Goal: Information Seeking & Learning: Learn about a topic

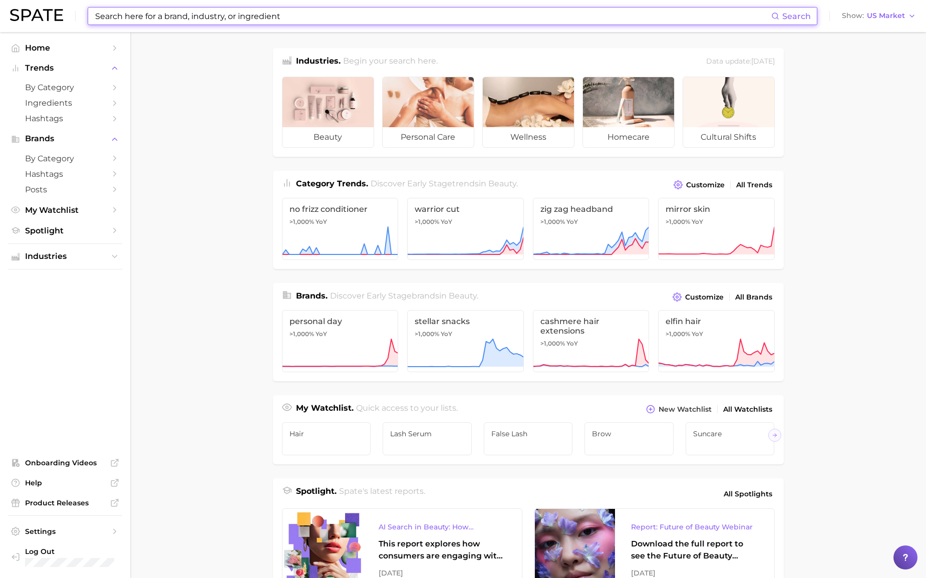
click at [225, 12] on input at bounding box center [432, 16] width 677 height 17
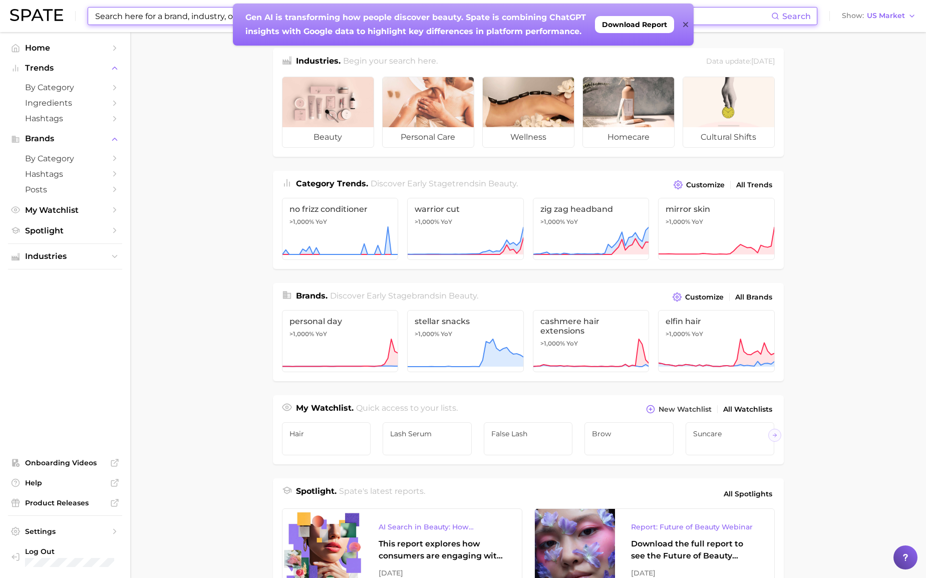
click at [689, 26] on div "Gen AI is transforming how people discover beauty. Spate is combining ChatGPT i…" at bounding box center [463, 25] width 461 height 42
click at [687, 25] on icon at bounding box center [685, 25] width 5 height 8
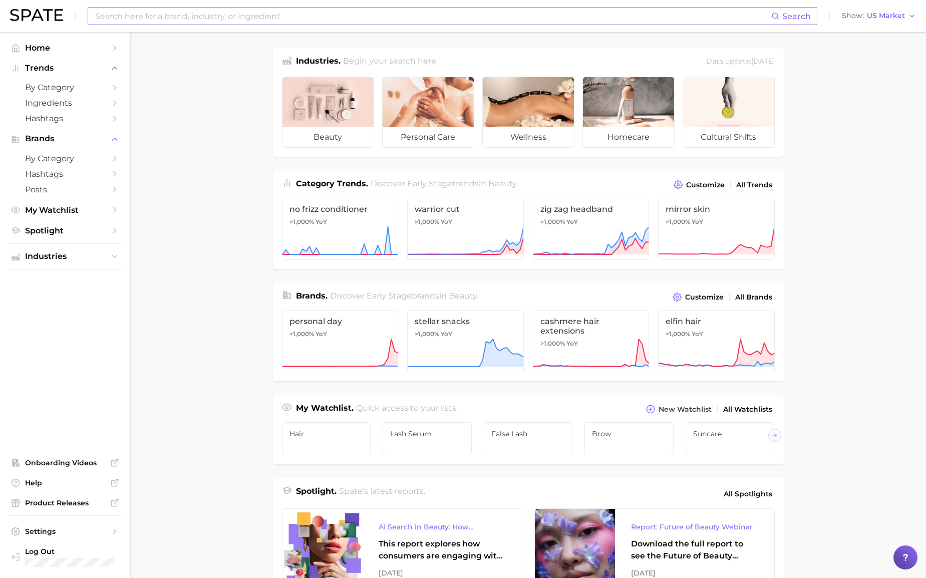
click at [317, 15] on input at bounding box center [432, 16] width 677 height 17
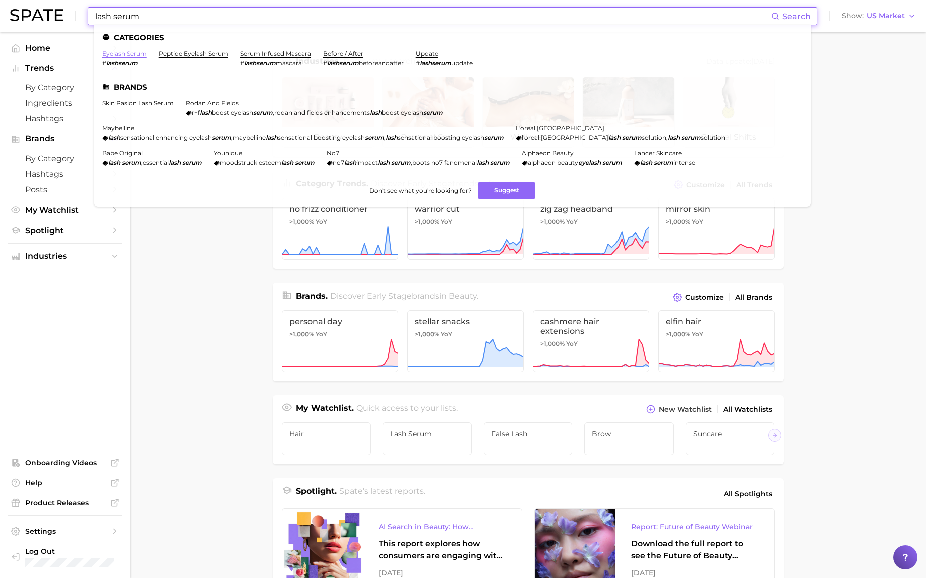
type input "lash serum"
click at [134, 55] on link "eyelash serum" at bounding box center [124, 54] width 45 height 8
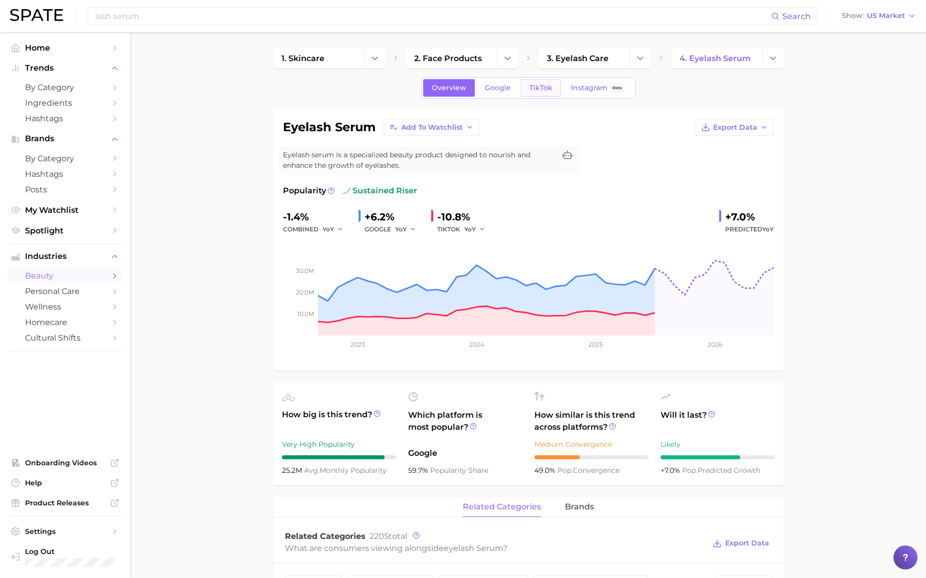
click at [543, 93] on link "TikTok" at bounding box center [541, 88] width 40 height 18
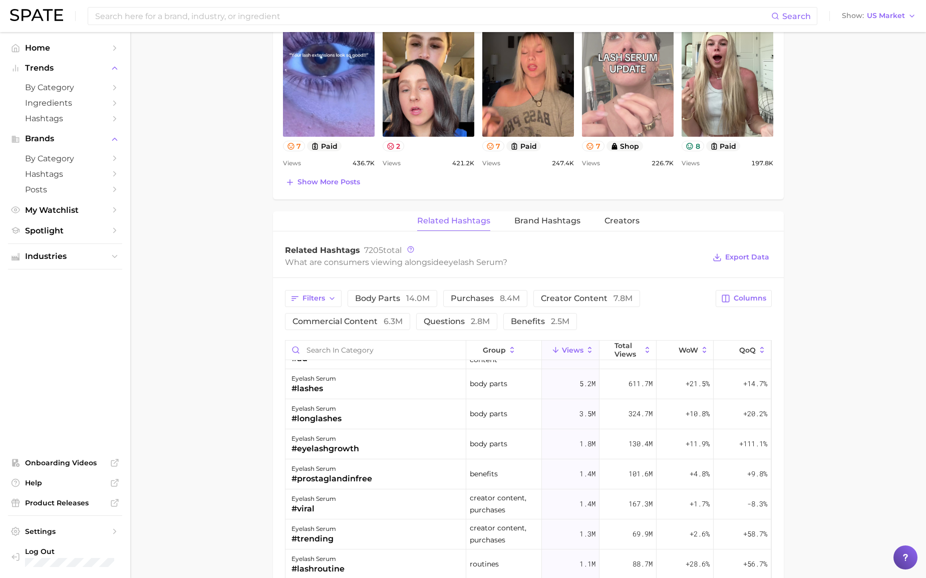
scroll to position [40, 0]
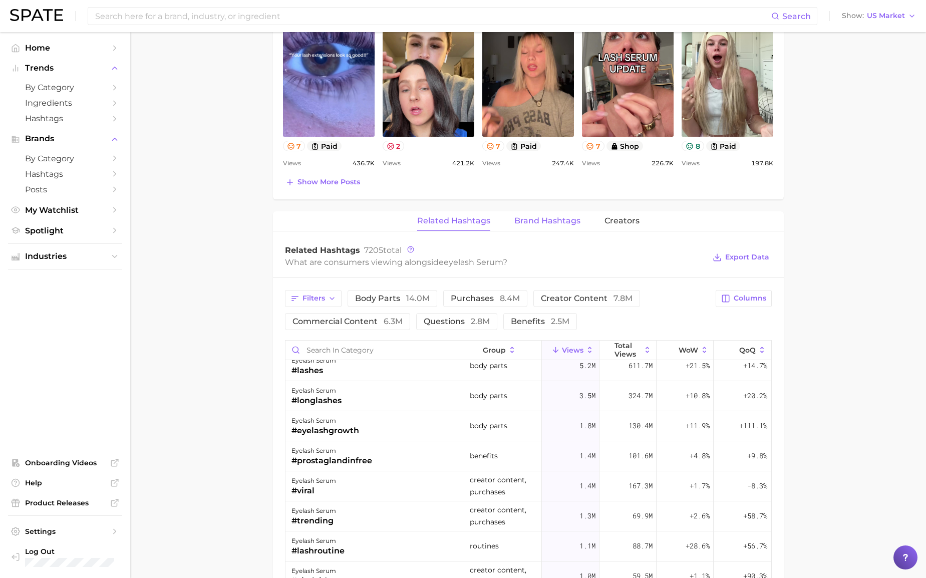
click at [540, 223] on span "Brand Hashtags" at bounding box center [547, 220] width 66 height 9
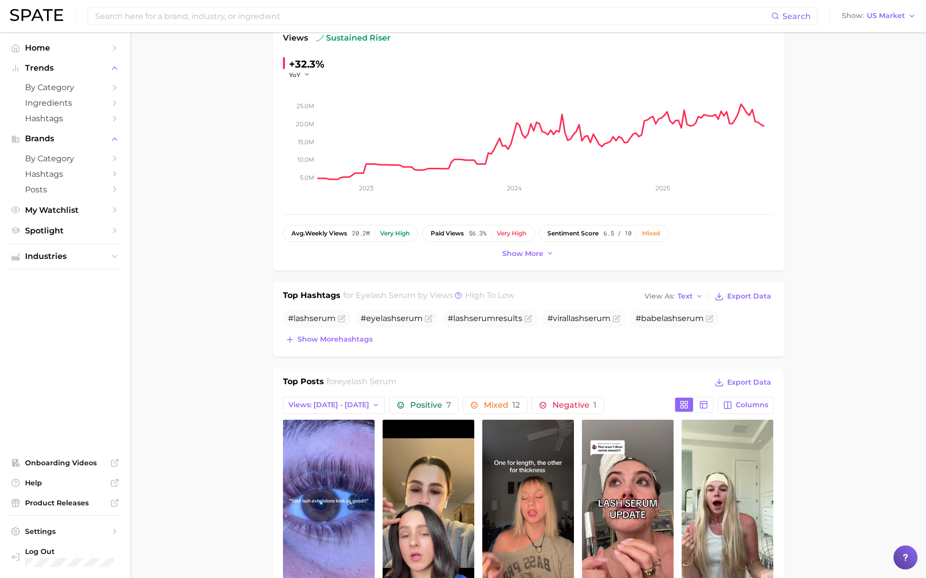
scroll to position [0, 0]
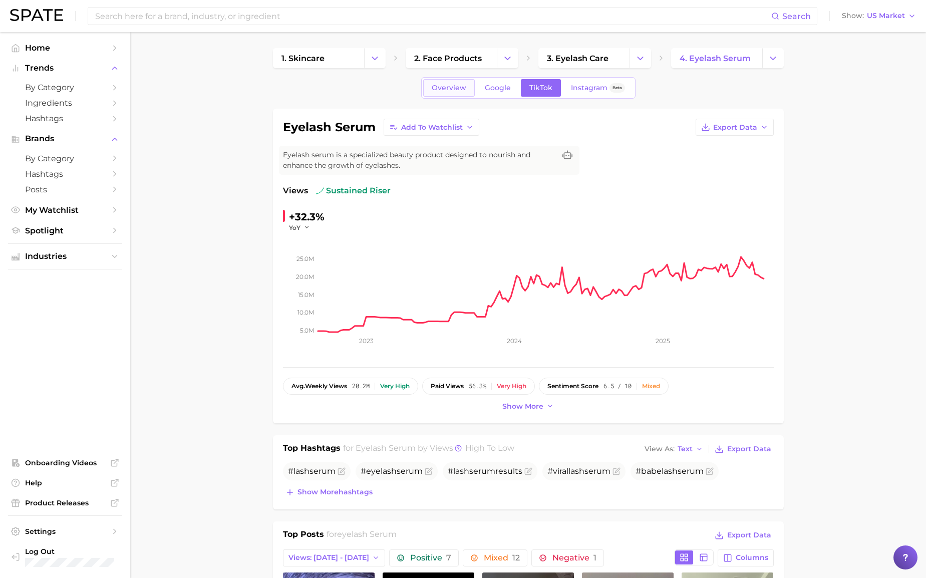
click at [450, 94] on link "Overview" at bounding box center [449, 88] width 52 height 18
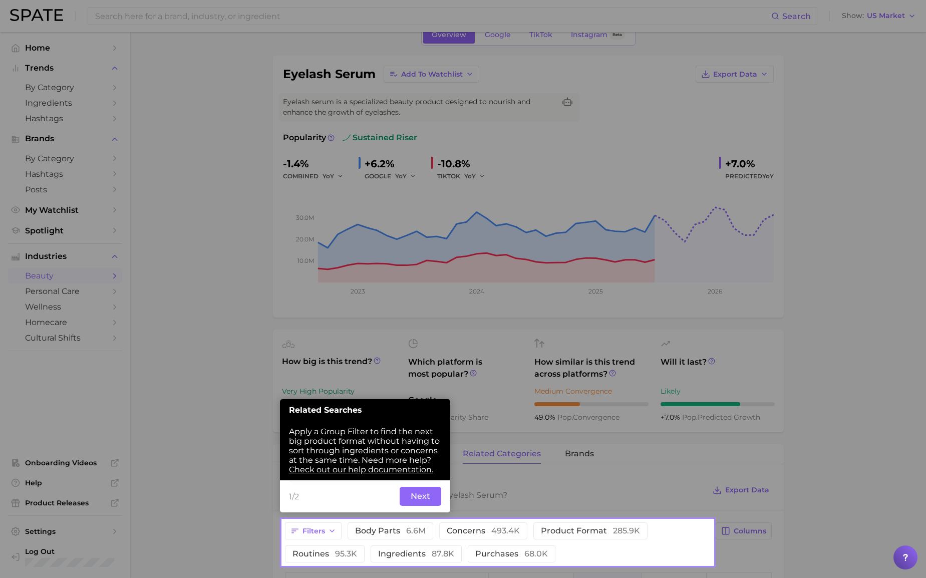
scroll to position [63, 0]
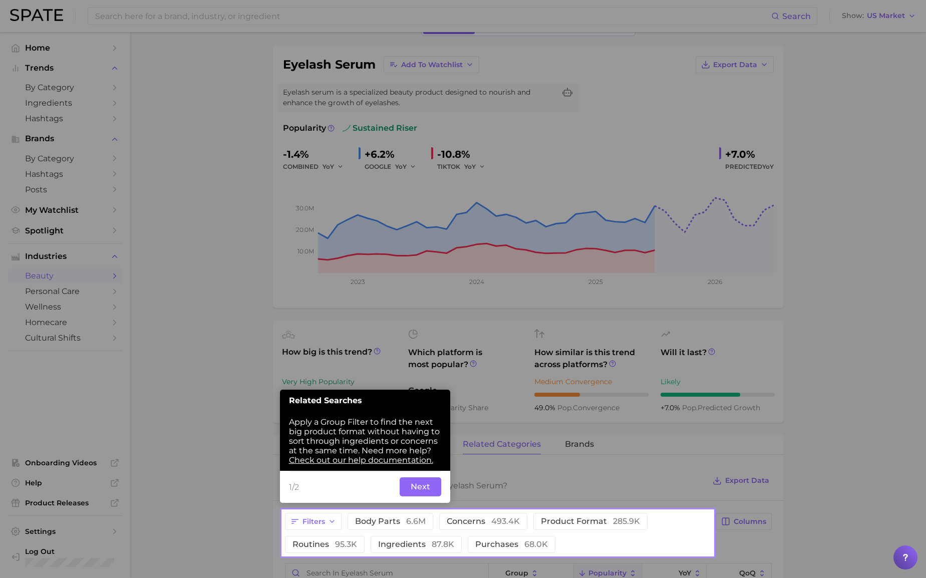
click at [413, 488] on button "Next" at bounding box center [421, 486] width 42 height 19
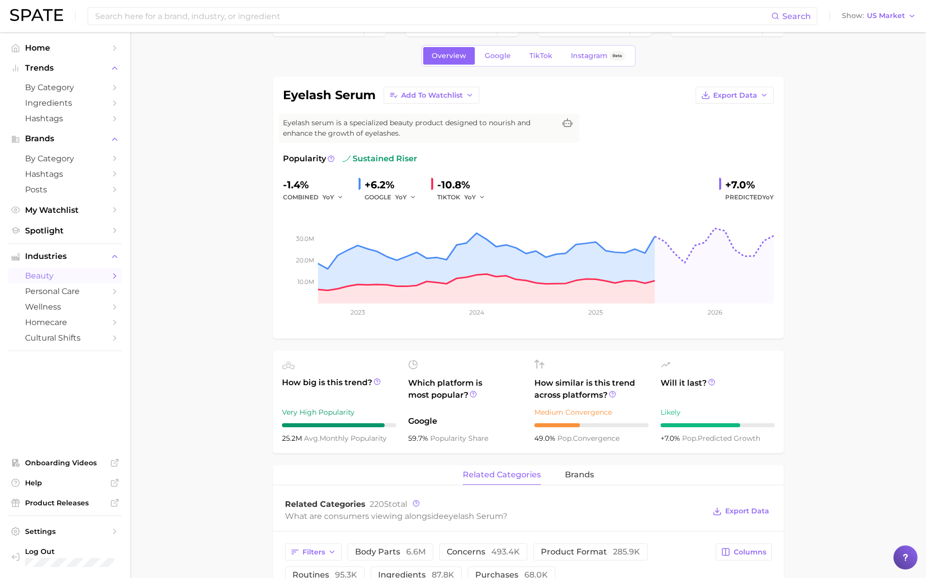
scroll to position [0, 0]
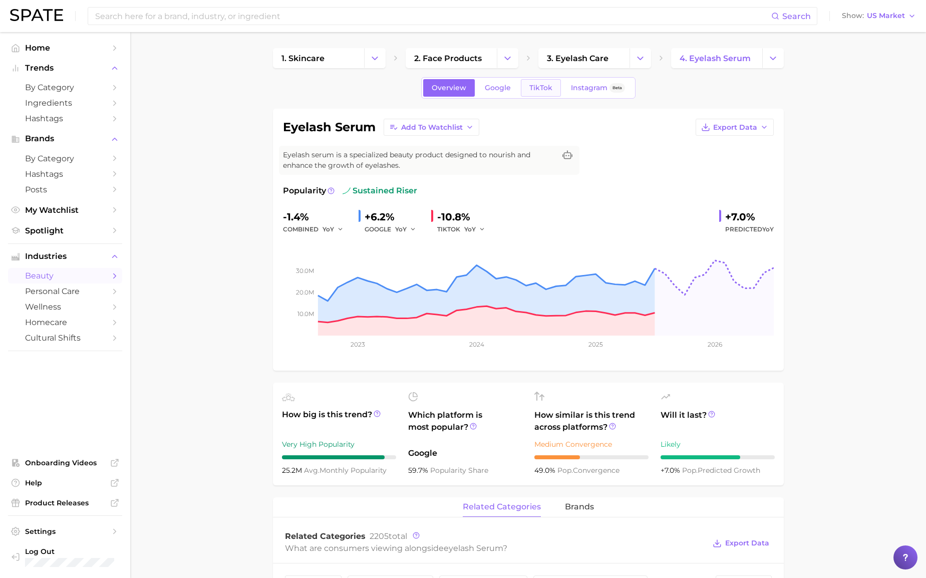
click at [542, 91] on span "TikTok" at bounding box center [540, 88] width 23 height 9
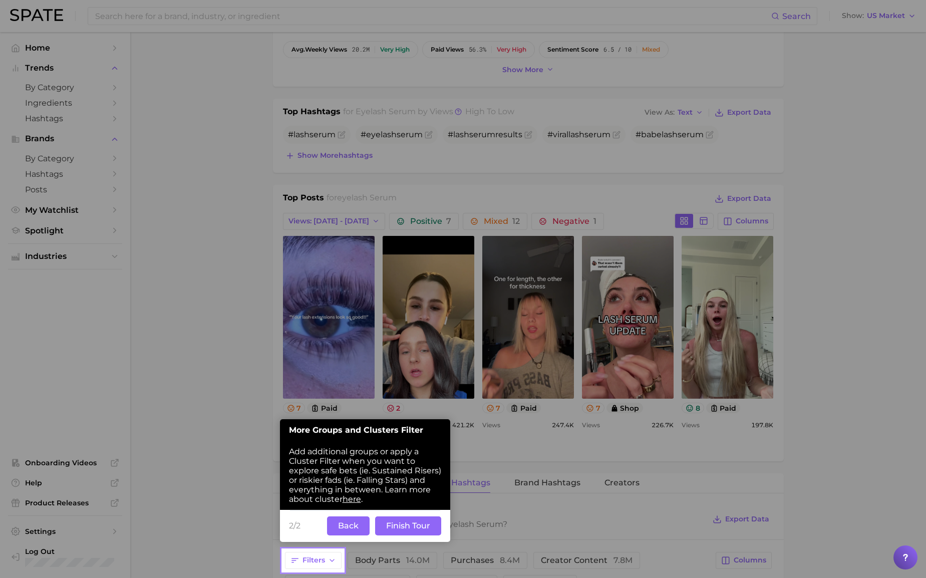
scroll to position [353, 0]
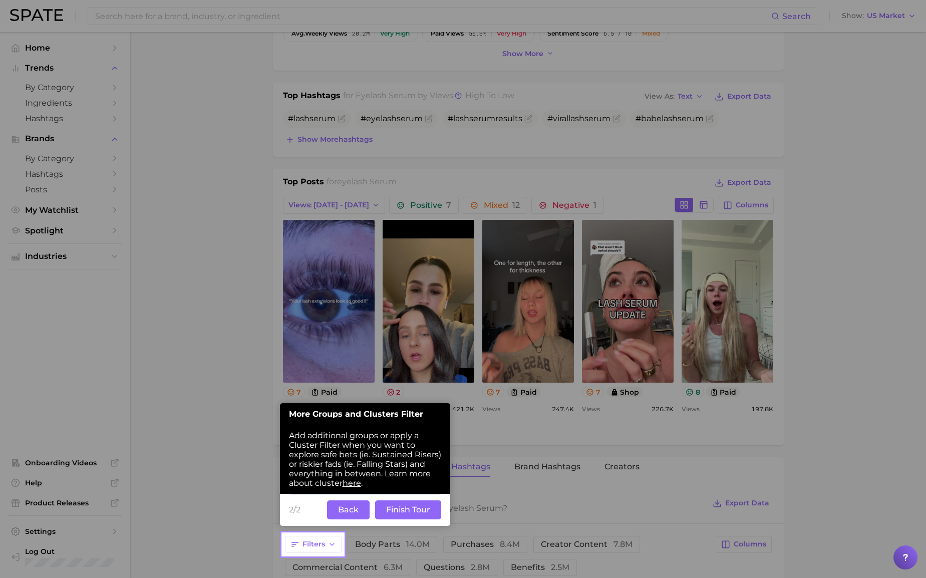
click at [401, 510] on button "Finish Tour" at bounding box center [408, 509] width 66 height 19
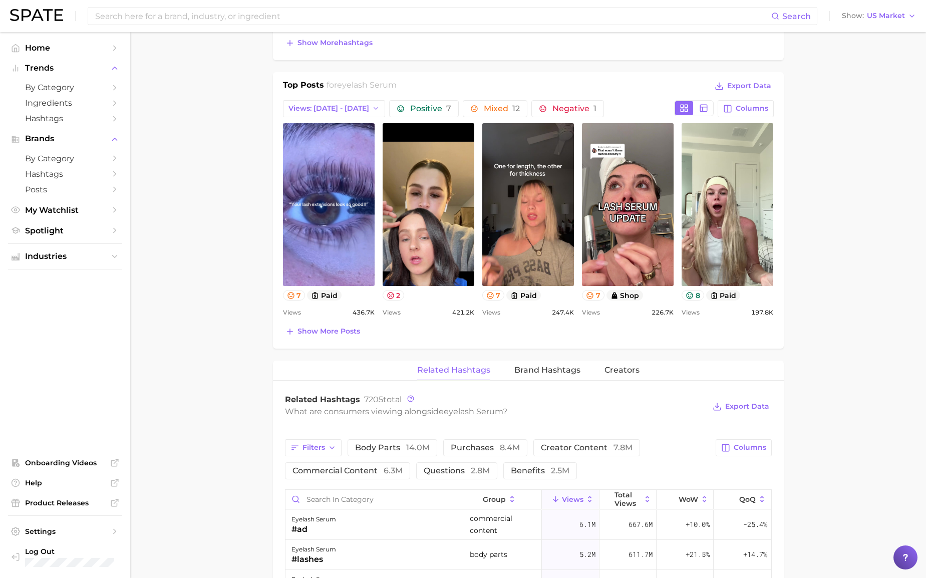
scroll to position [533, 0]
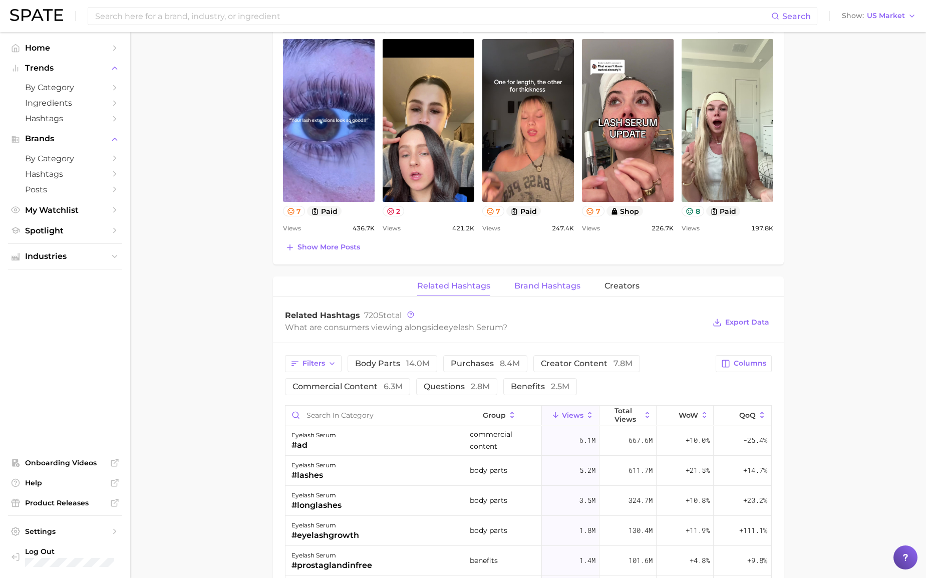
click at [534, 285] on span "Brand Hashtags" at bounding box center [547, 285] width 66 height 9
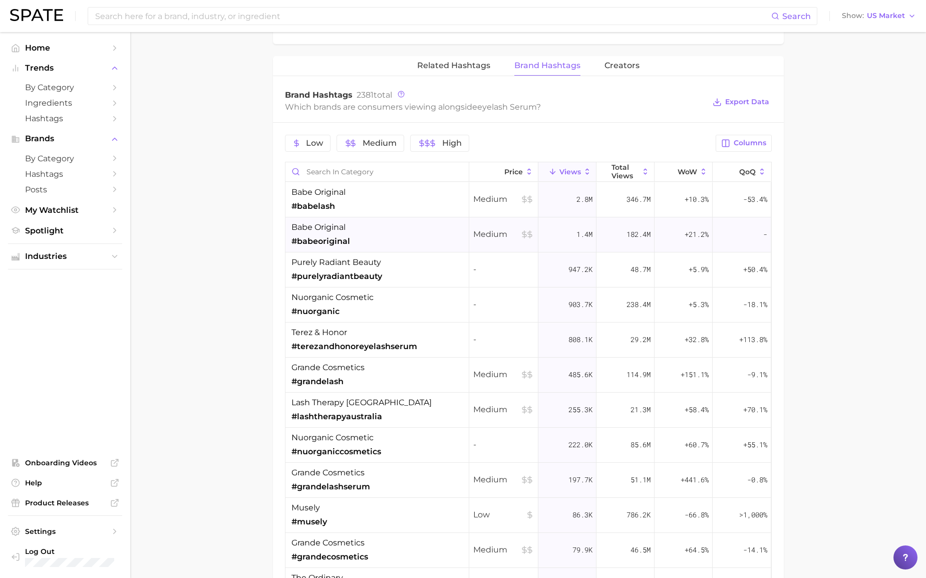
scroll to position [719, 0]
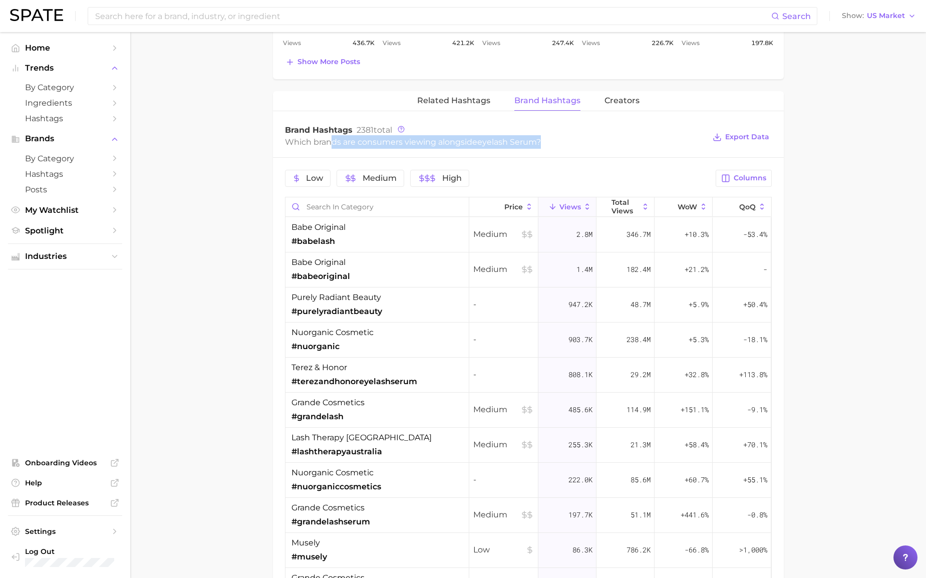
drag, startPoint x: 332, startPoint y: 144, endPoint x: 555, endPoint y: 155, distance: 223.1
click at [555, 155] on div "Brand Hashtags 2381 total Which brands are consumers viewing alongside eyelash …" at bounding box center [528, 137] width 511 height 40
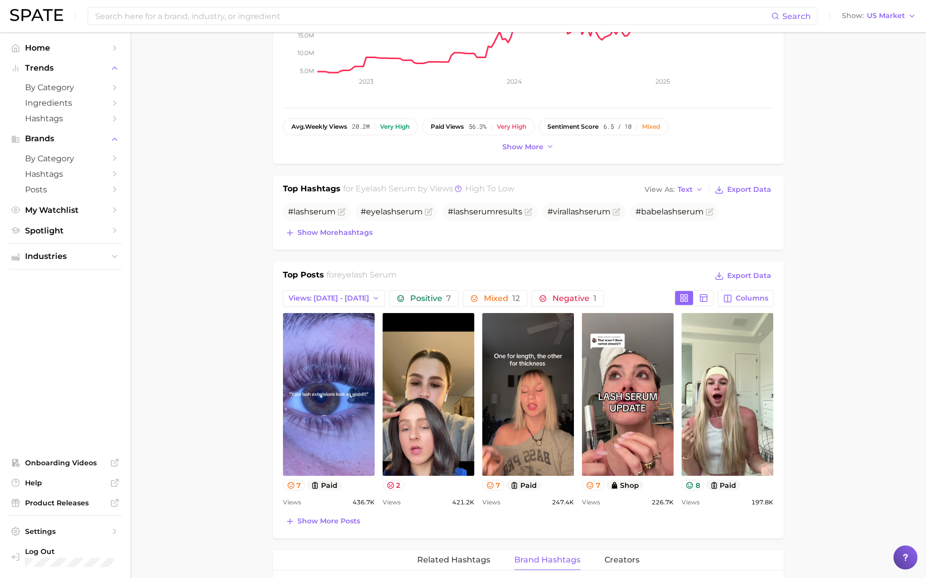
scroll to position [253, 0]
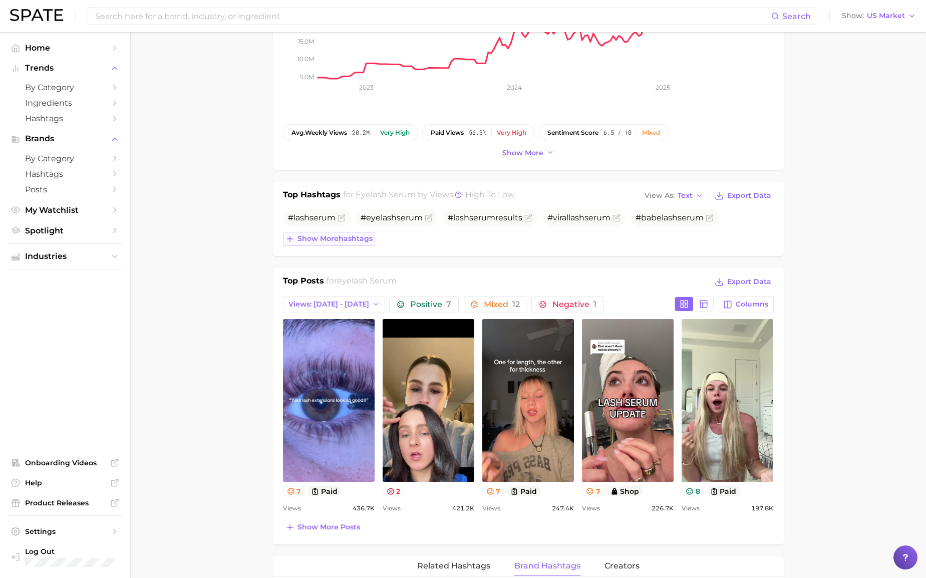
click at [350, 242] on span "Show more hashtags" at bounding box center [335, 238] width 75 height 9
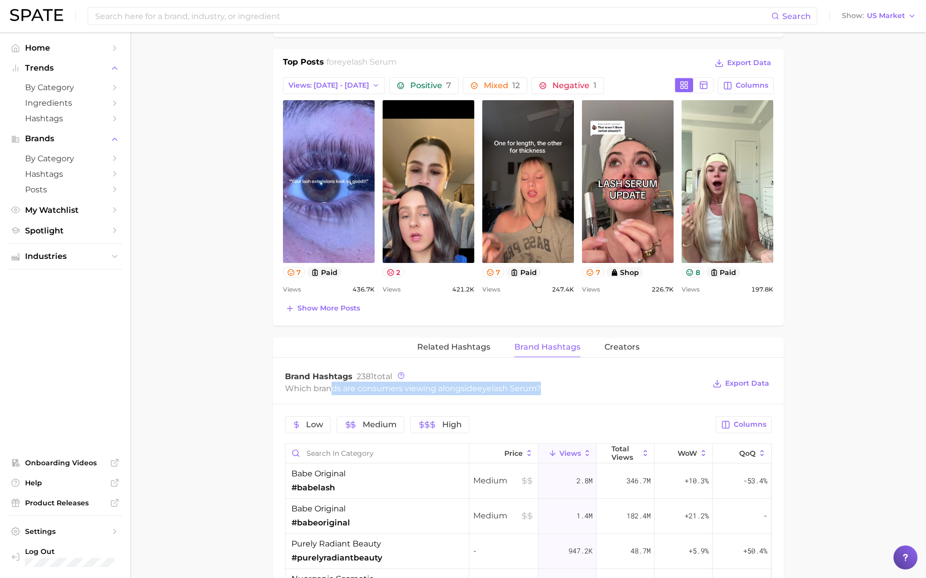
scroll to position [525, 0]
